Goal: Task Accomplishment & Management: Use online tool/utility

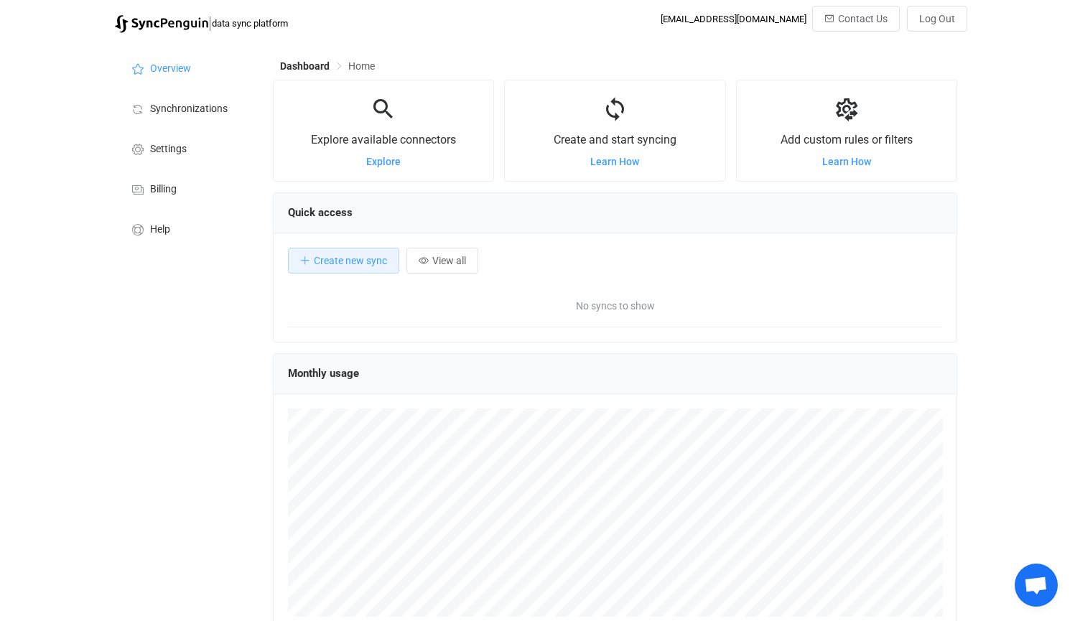
scroll to position [279, 685]
click at [320, 264] on span "Create new sync" at bounding box center [350, 260] width 73 height 11
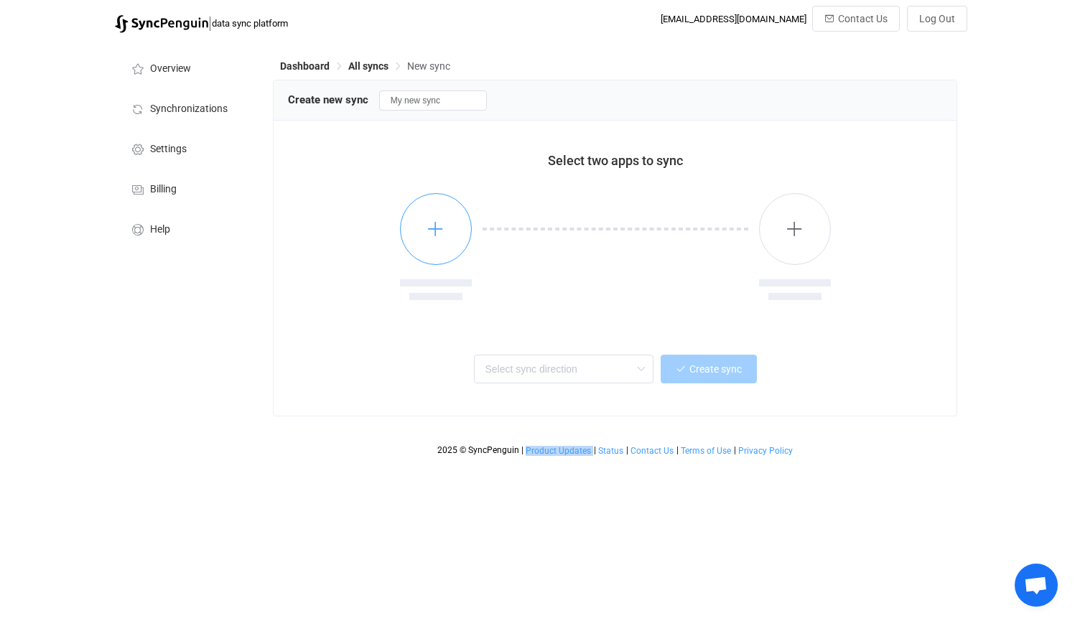
click at [454, 231] on button "button" at bounding box center [436, 229] width 72 height 72
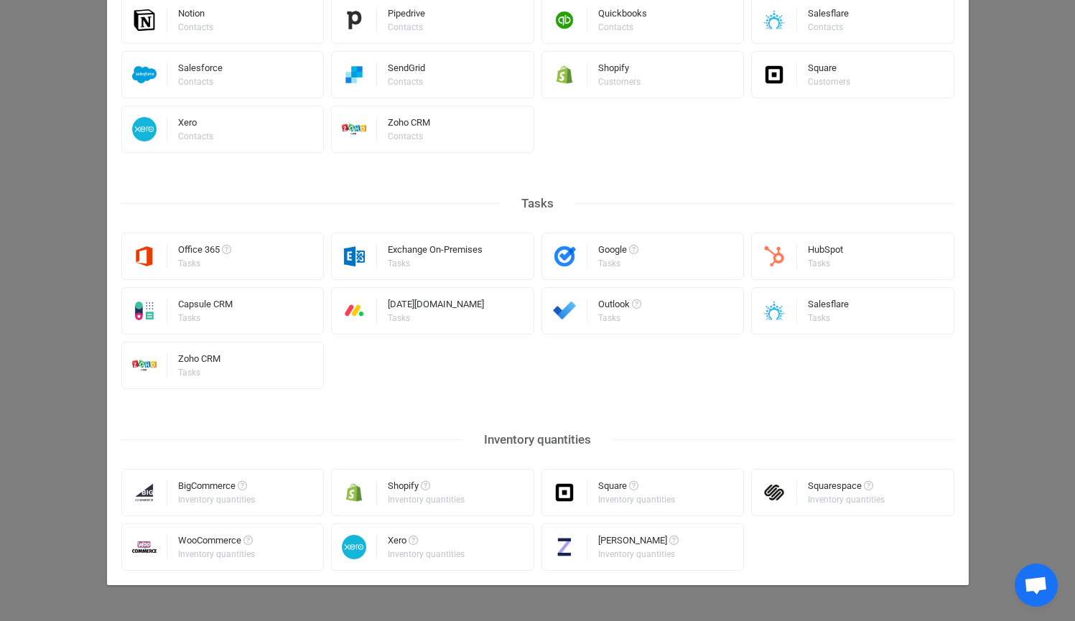
click at [36, 279] on div "Select a connector All Calendar meetings Contacts Tasks Inventory quantities Ca…" at bounding box center [537, 310] width 1075 height 621
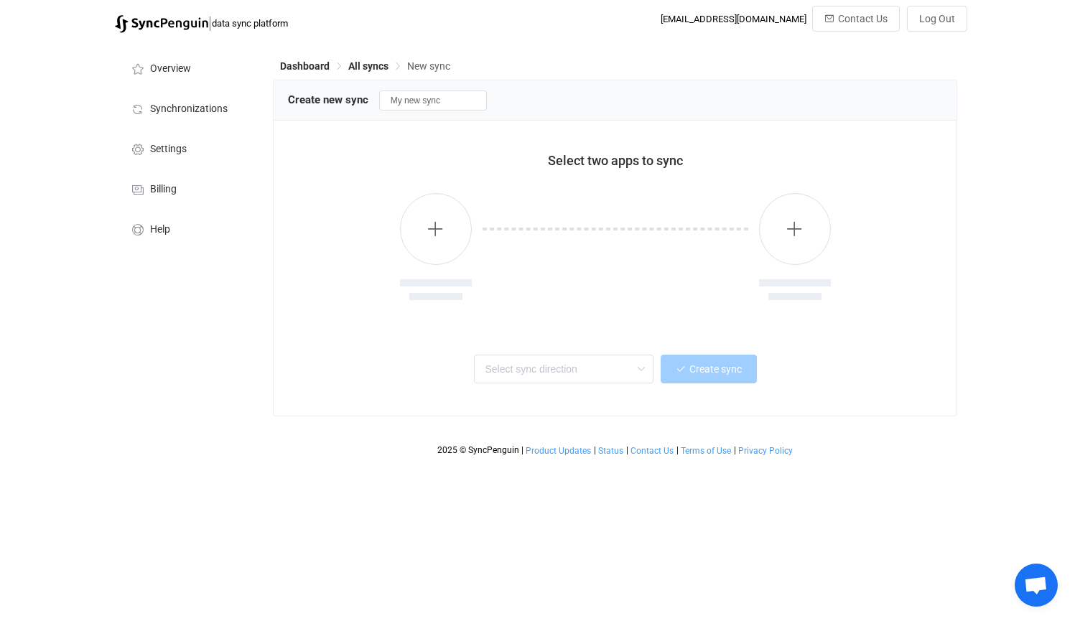
click at [61, 328] on div "| data sync platform [EMAIL_ADDRESS][DOMAIN_NAME] Contact Us Log Out Overview S…" at bounding box center [537, 235] width 1075 height 458
click at [1024, 598] on span "Open chat" at bounding box center [1036, 585] width 43 height 43
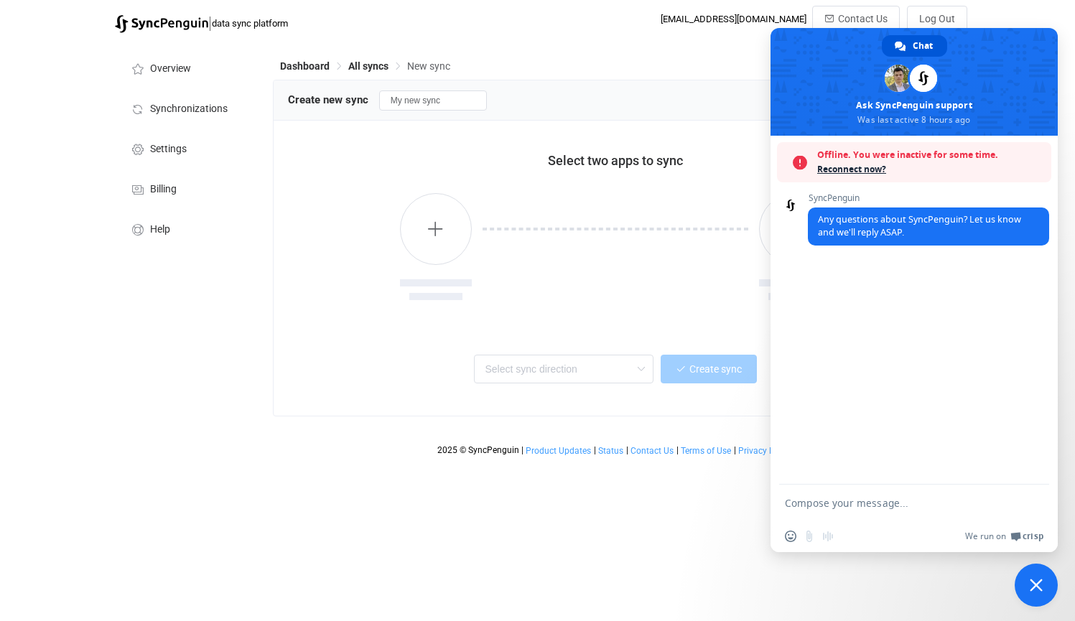
click at [1037, 589] on span "Close chat" at bounding box center [1036, 585] width 13 height 13
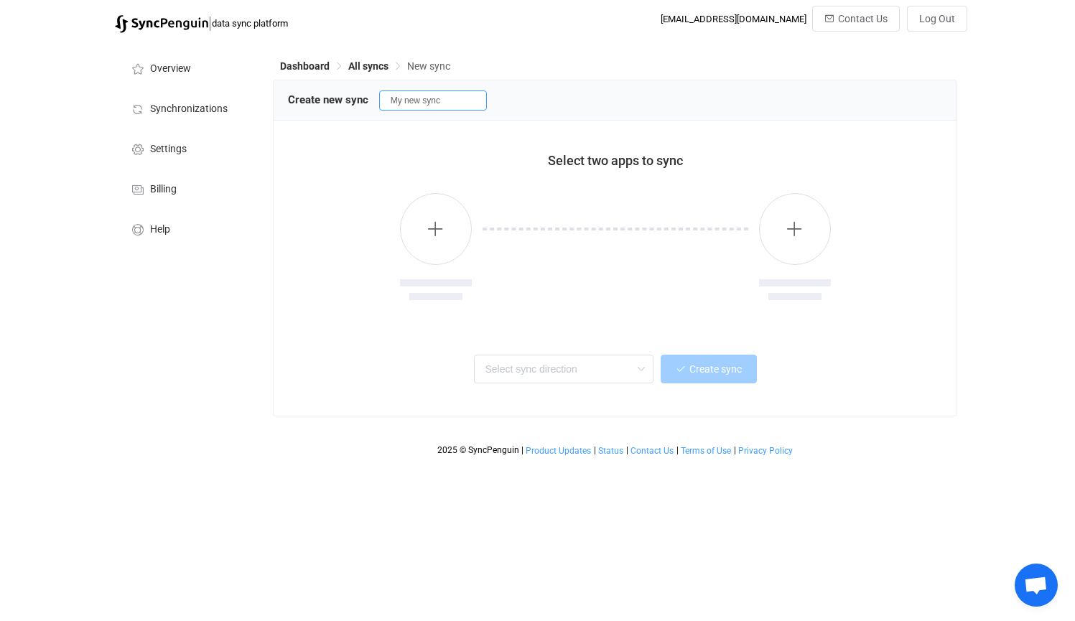
click at [403, 99] on input "My new sync" at bounding box center [433, 101] width 108 height 20
click at [324, 133] on div "Select two apps to sync Two-way One or multiple two-way syncs One-way One or mu…" at bounding box center [616, 268] width 684 height 295
click at [199, 62] on li "Overview" at bounding box center [187, 67] width 144 height 40
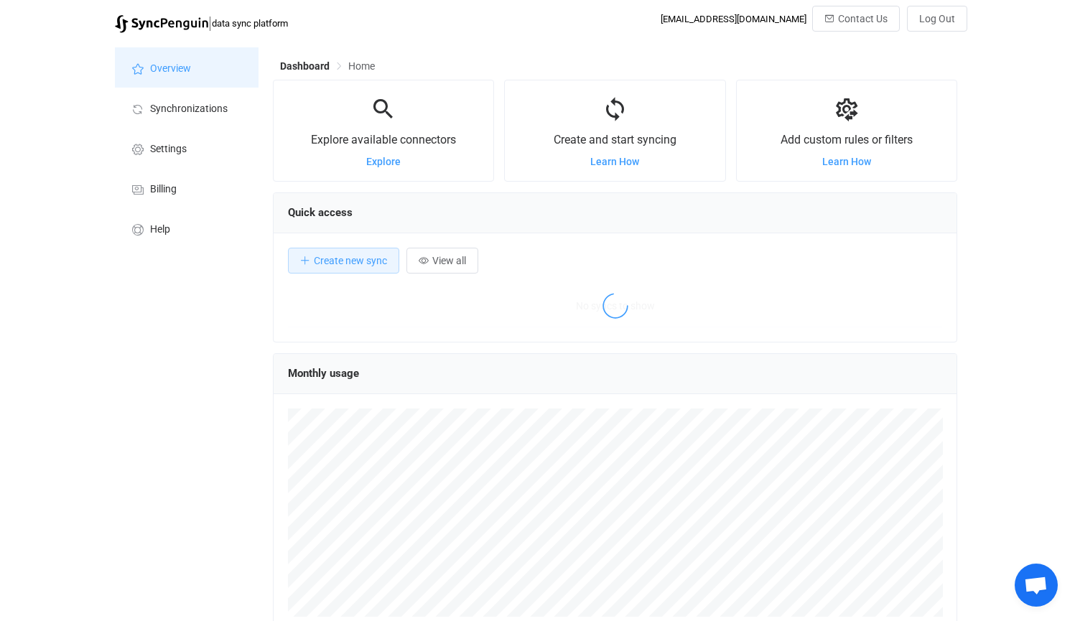
scroll to position [279, 685]
